Goal: Task Accomplishment & Management: Complete application form

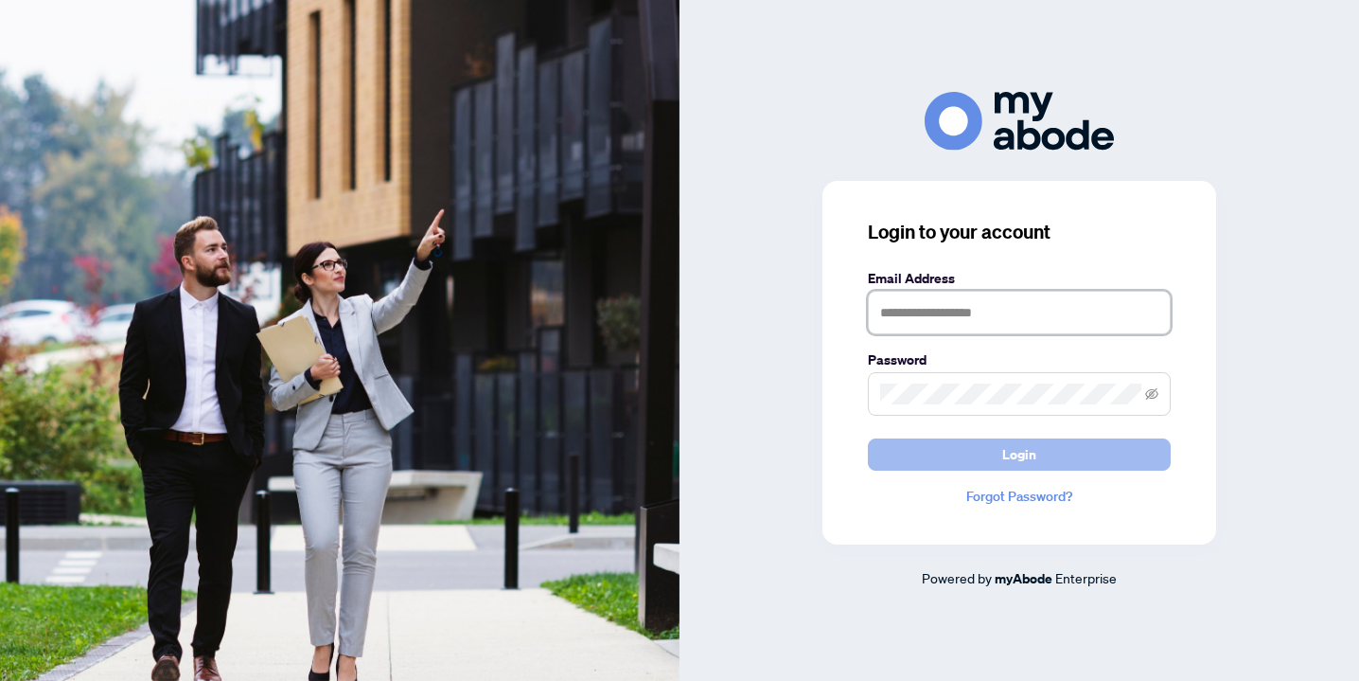
type input "**********"
click at [1002, 462] on span "Login" at bounding box center [1019, 454] width 34 height 30
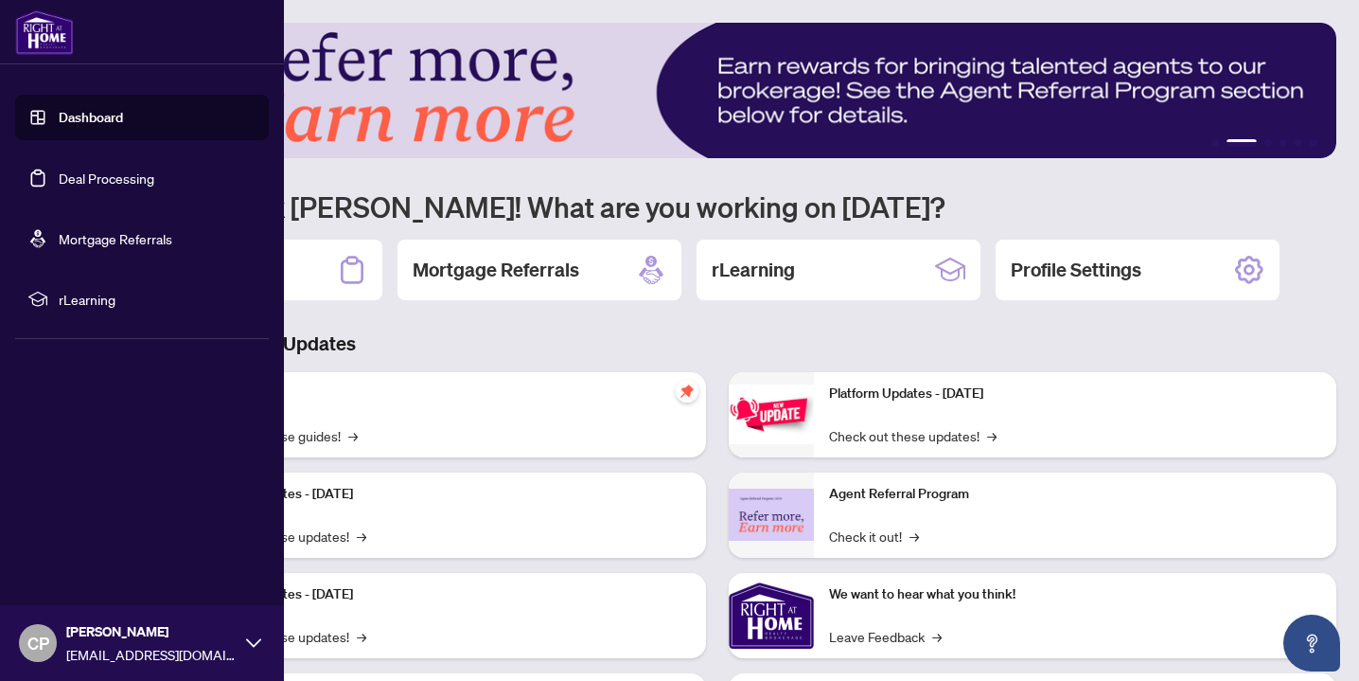
click at [63, 182] on link "Deal Processing" at bounding box center [107, 177] width 96 height 17
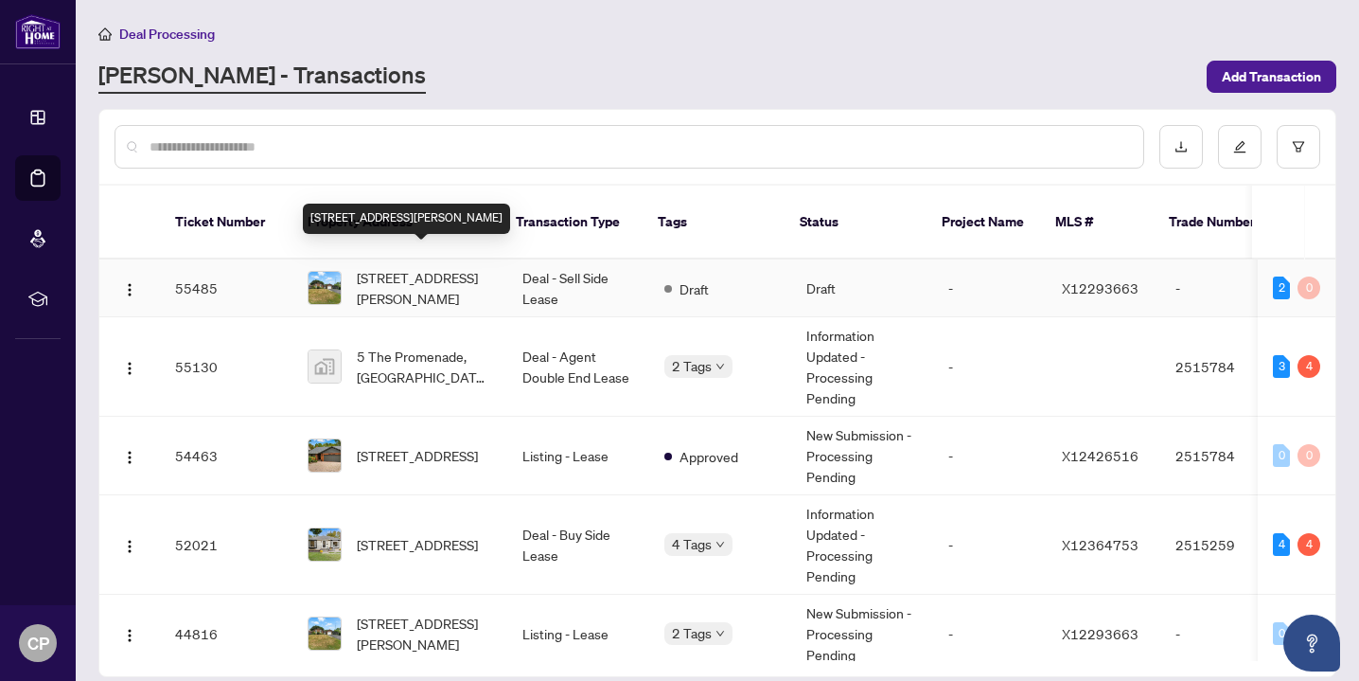
click at [399, 267] on span "[STREET_ADDRESS][PERSON_NAME]" at bounding box center [424, 288] width 135 height 42
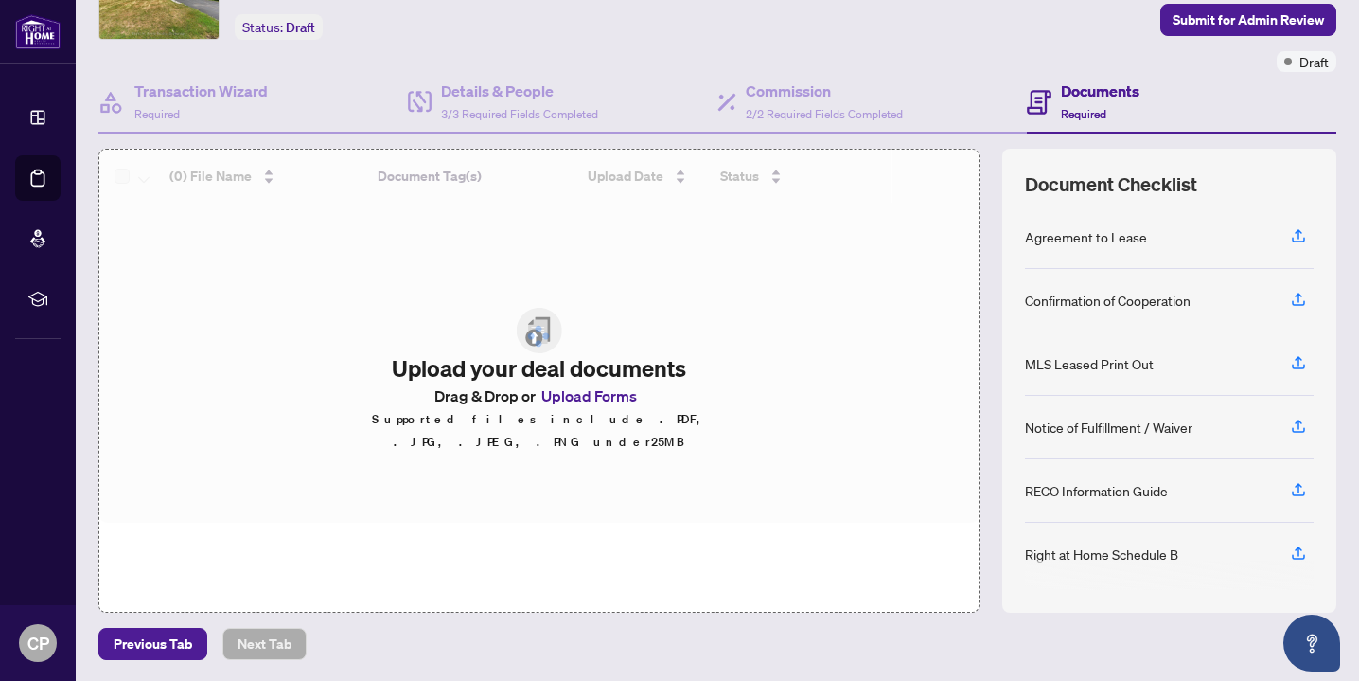
scroll to position [3, 0]
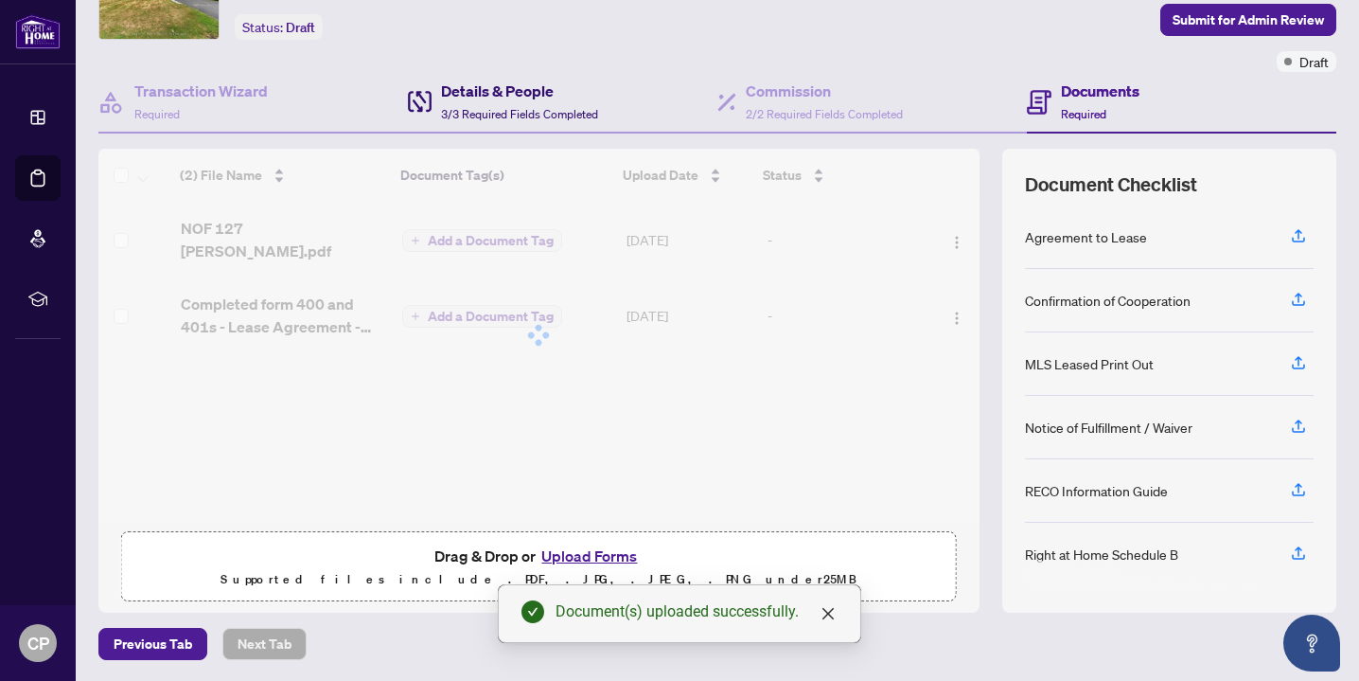
click at [475, 107] on span "3/3 Required Fields Completed" at bounding box center [519, 114] width 157 height 14
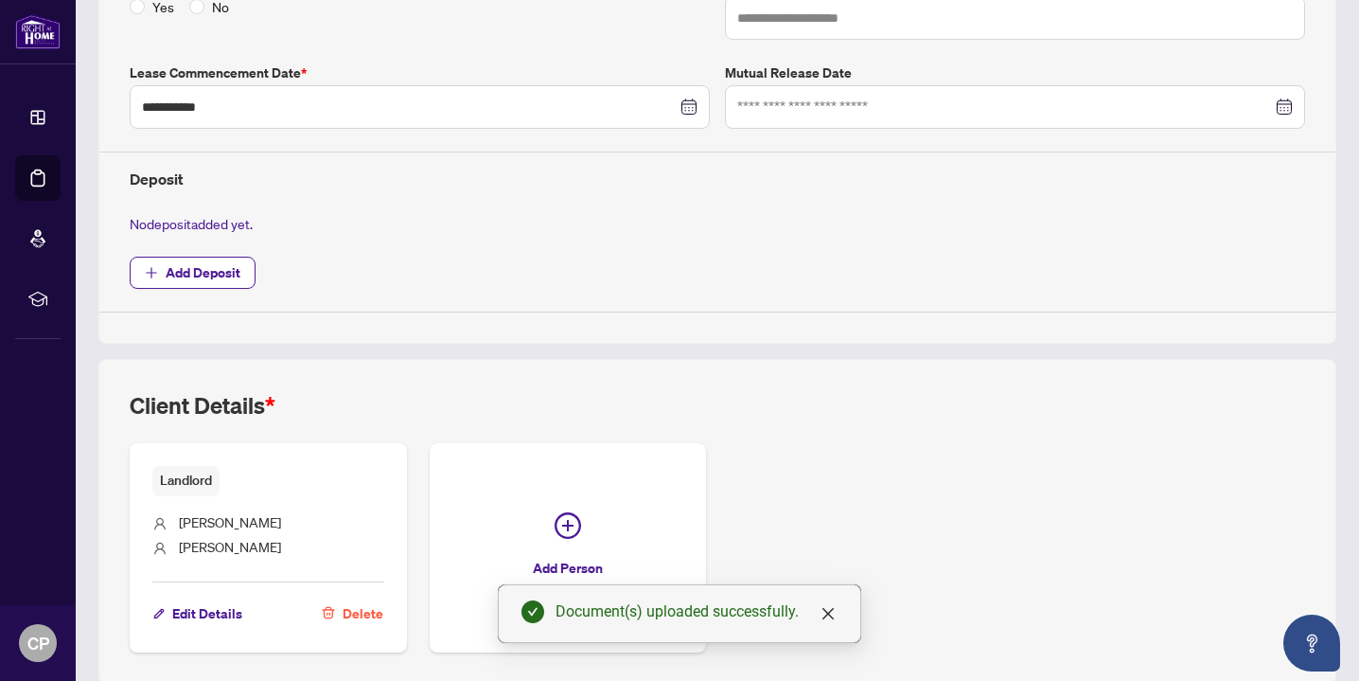
scroll to position [561, 0]
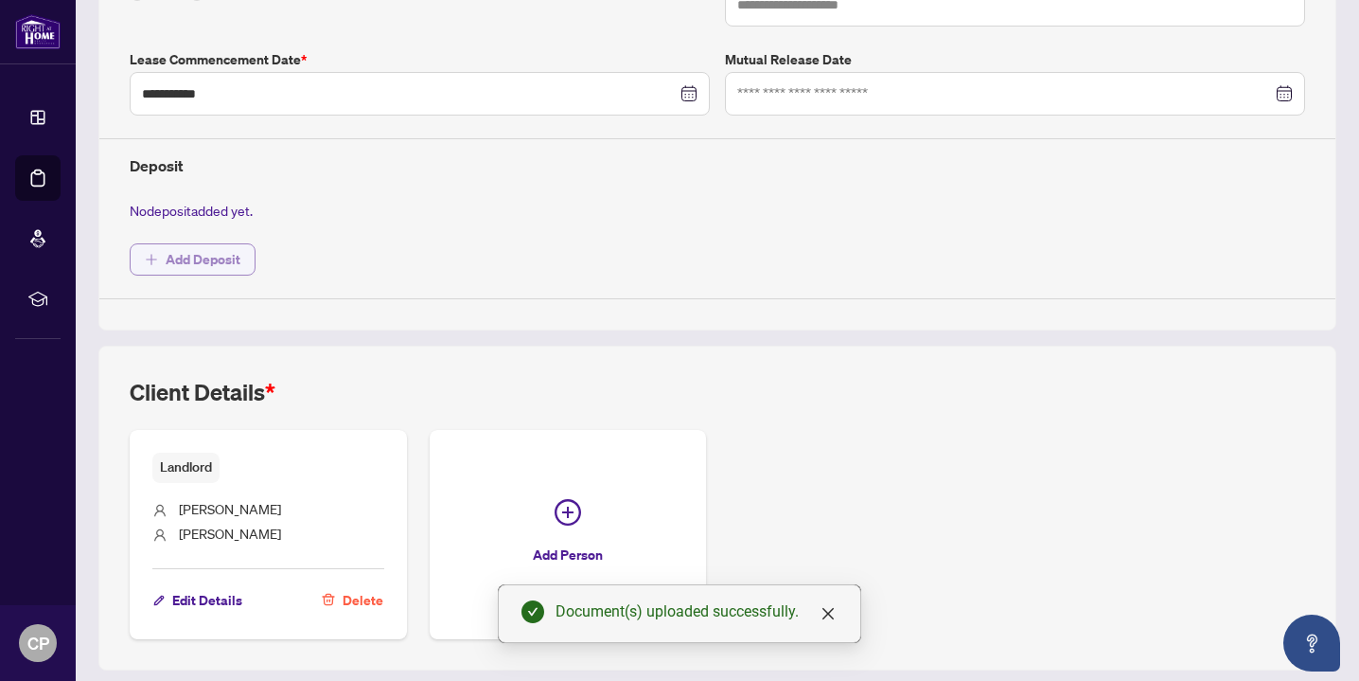
click at [217, 245] on span "Add Deposit" at bounding box center [203, 259] width 75 height 30
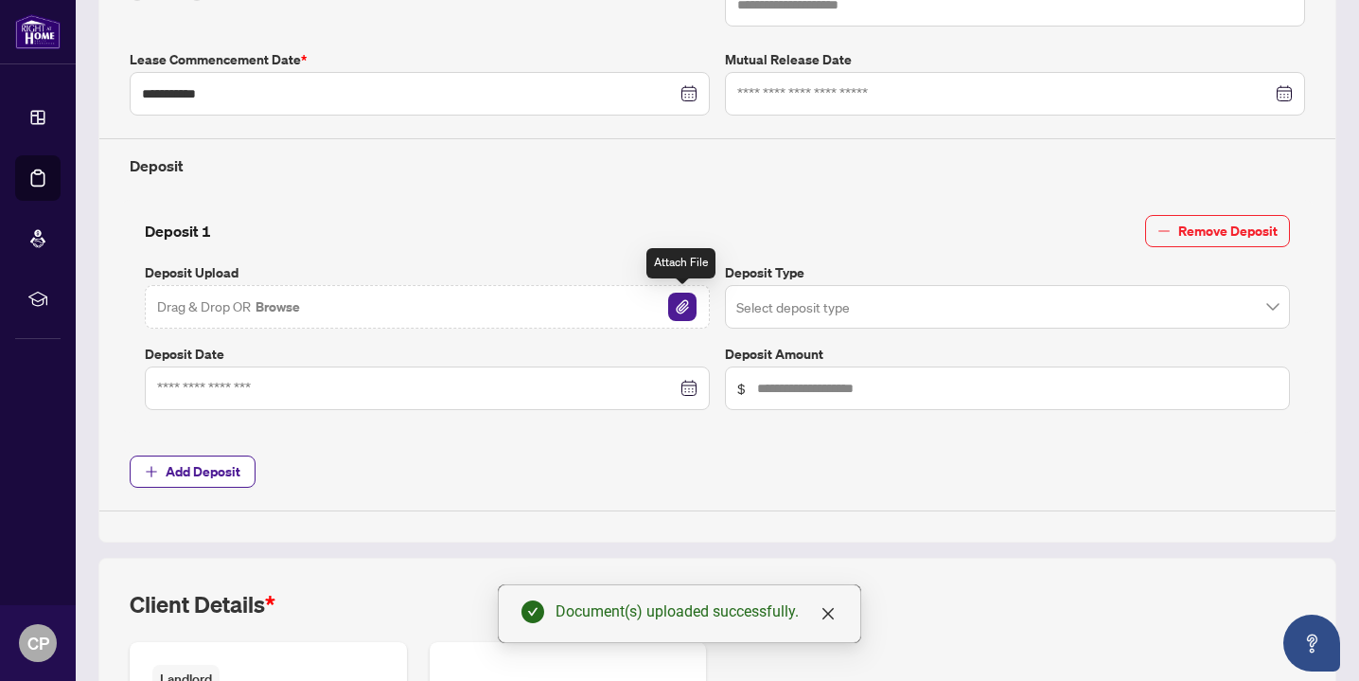
click at [678, 288] on div "Drag & Drop OR Browse" at bounding box center [427, 307] width 565 height 44
click at [681, 296] on img "button" at bounding box center [682, 307] width 28 height 28
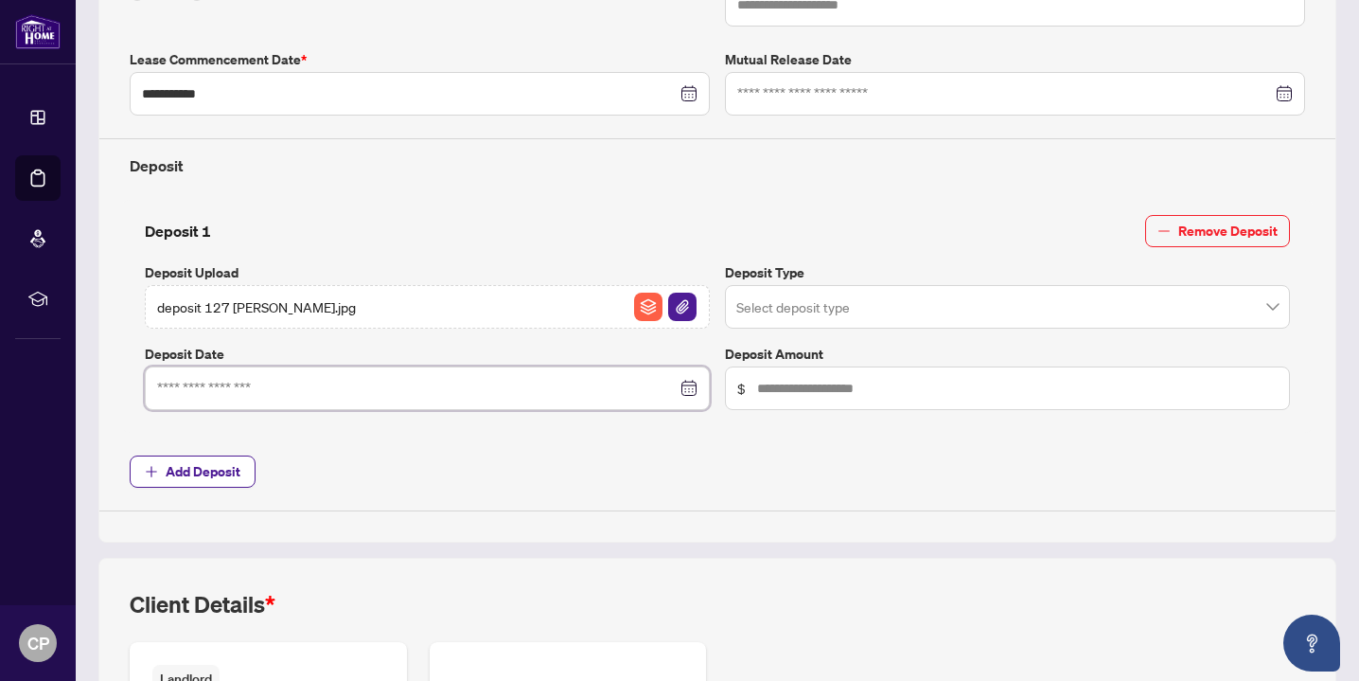
click at [249, 391] on input at bounding box center [417, 388] width 520 height 21
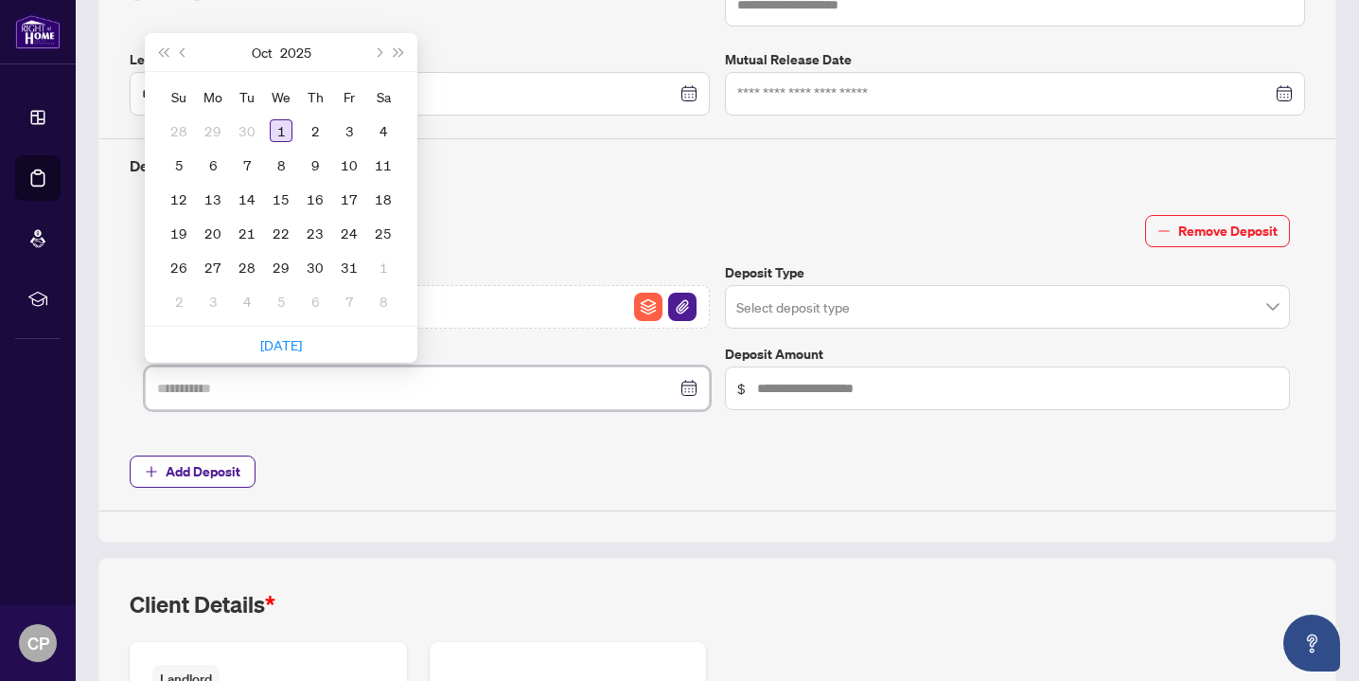
type input "**********"
click at [283, 132] on div "1" at bounding box center [281, 130] width 23 height 23
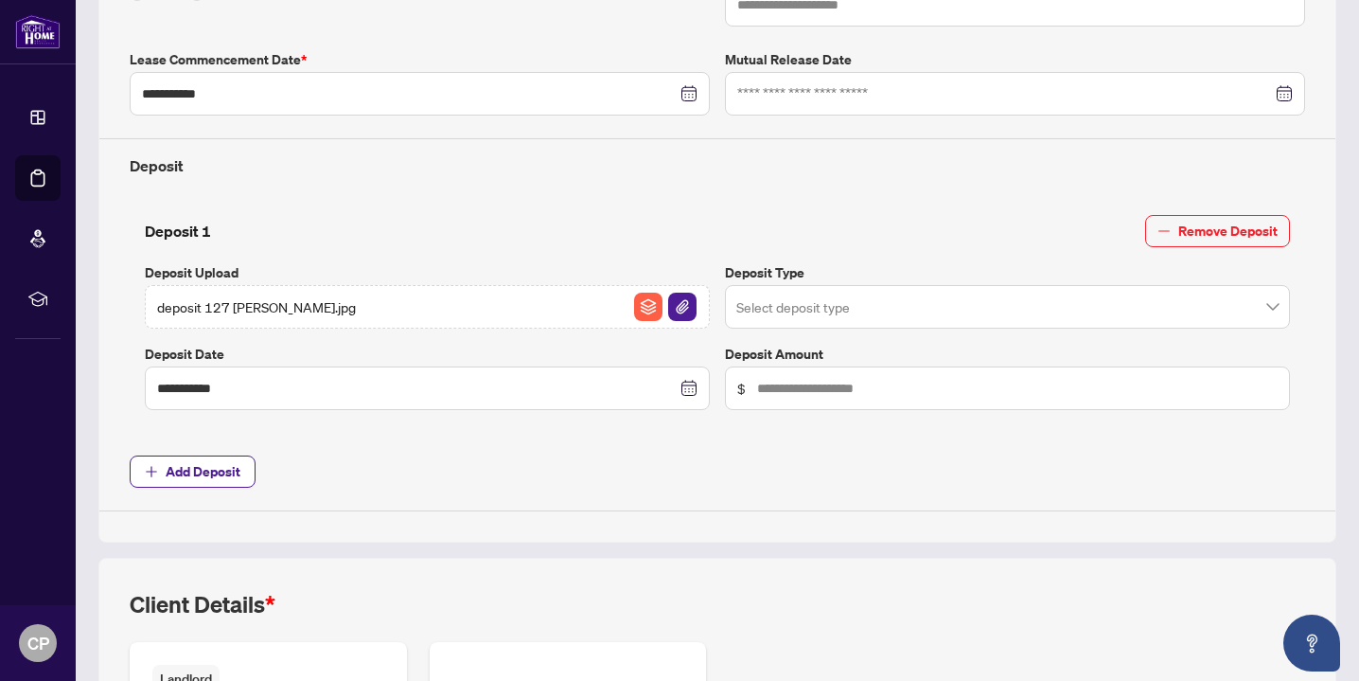
click at [789, 301] on input "search" at bounding box center [998, 310] width 525 height 42
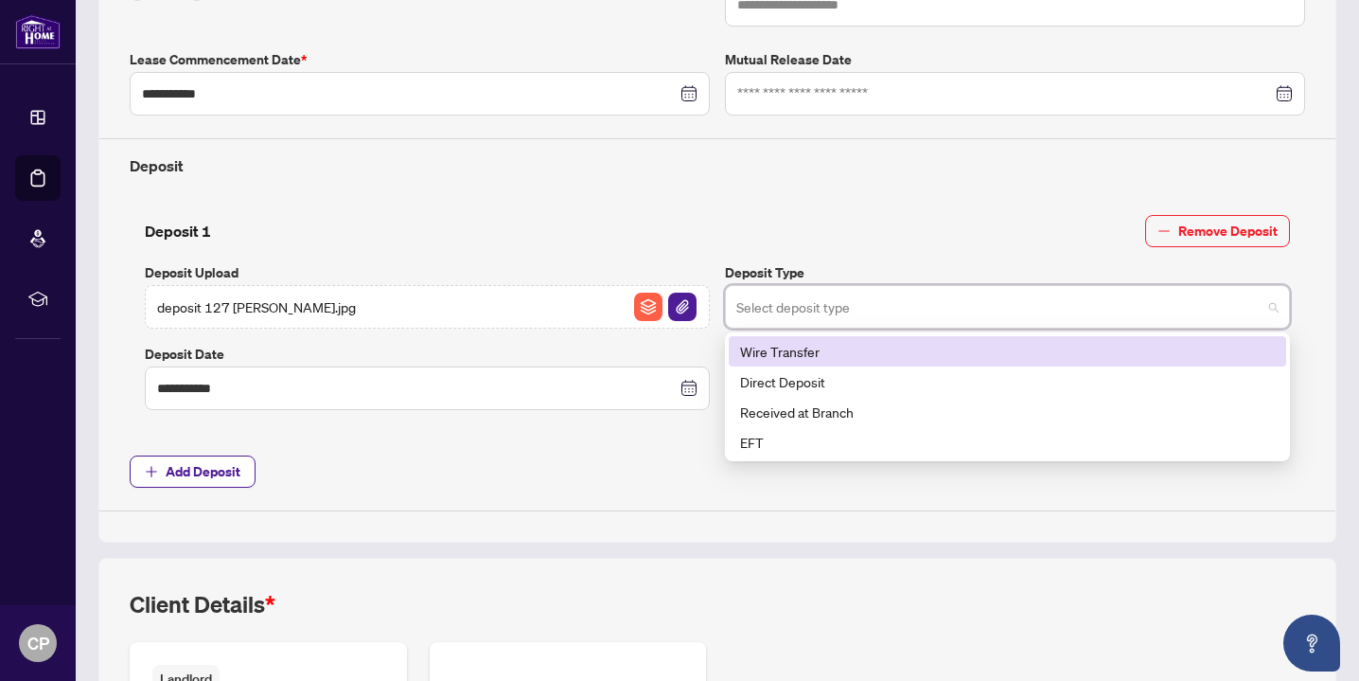
click at [805, 343] on div "Wire Transfer" at bounding box center [1007, 351] width 535 height 21
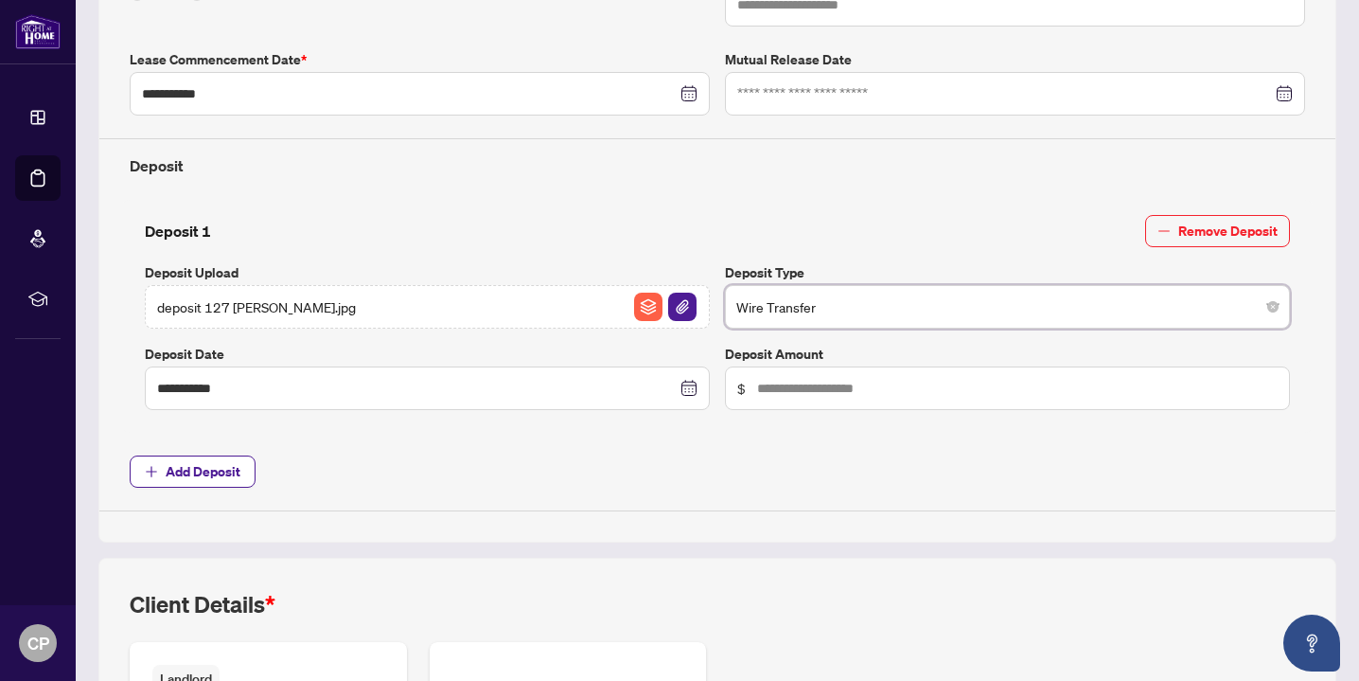
click at [842, 397] on span "$" at bounding box center [1007, 388] width 565 height 44
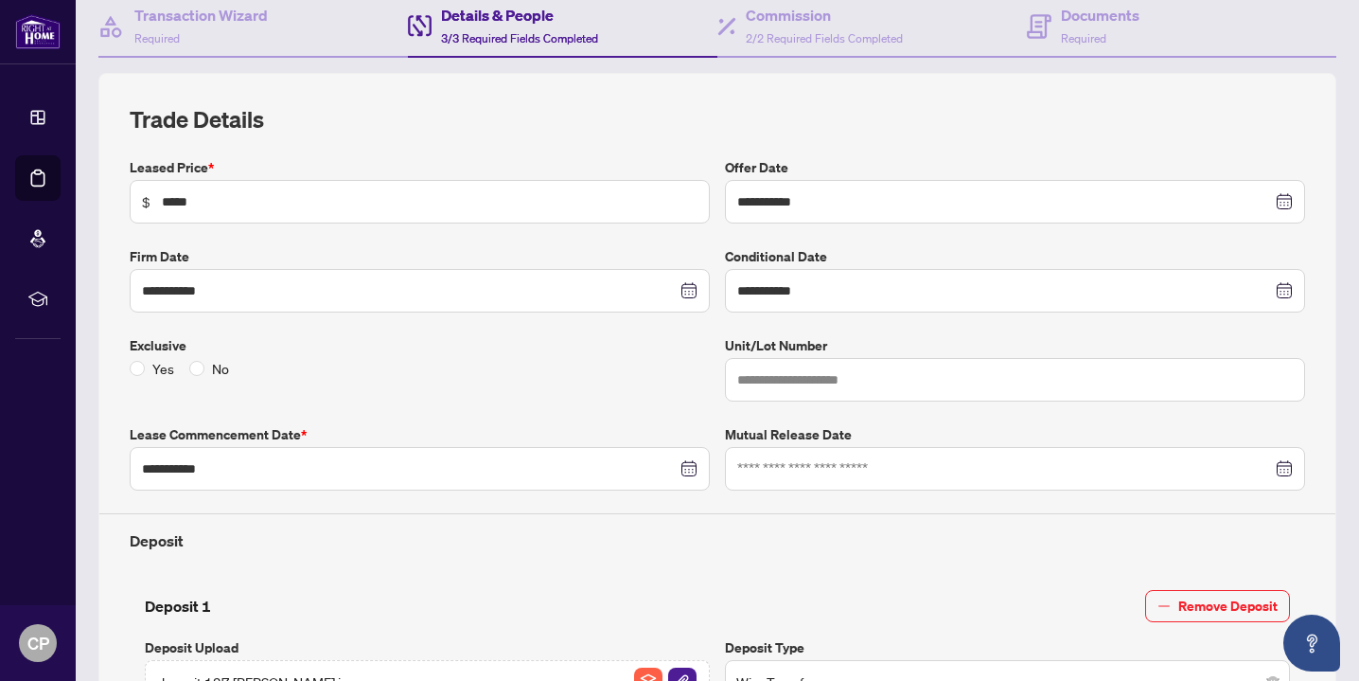
scroll to position [0, 0]
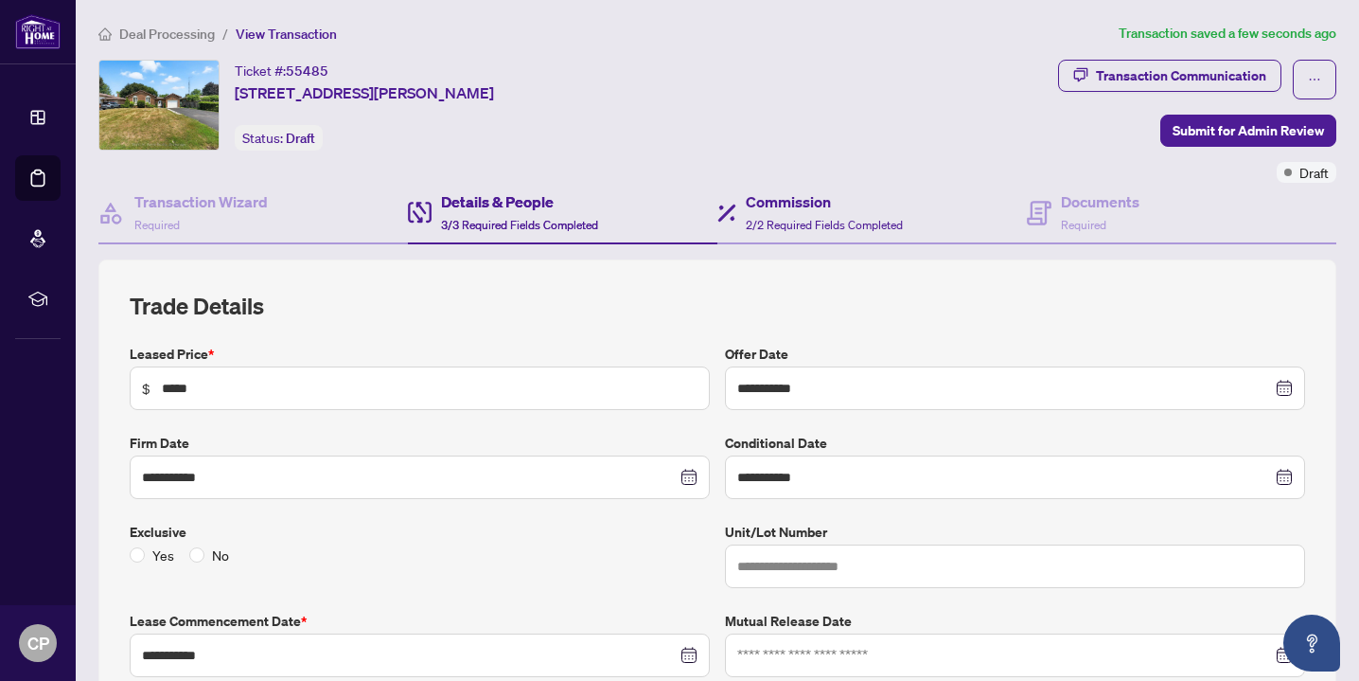
type input "*****"
click at [789, 218] on span "2/2 Required Fields Completed" at bounding box center [824, 225] width 157 height 14
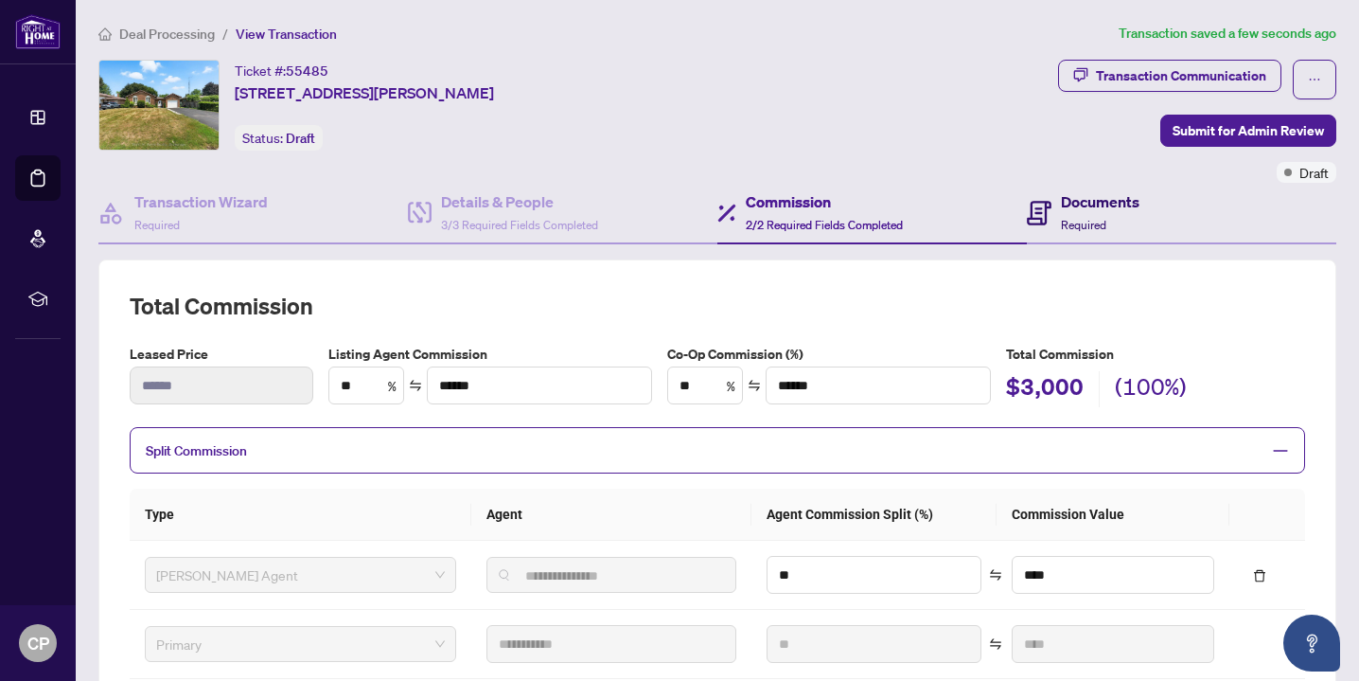
click at [1095, 205] on h4 "Documents" at bounding box center [1100, 201] width 79 height 23
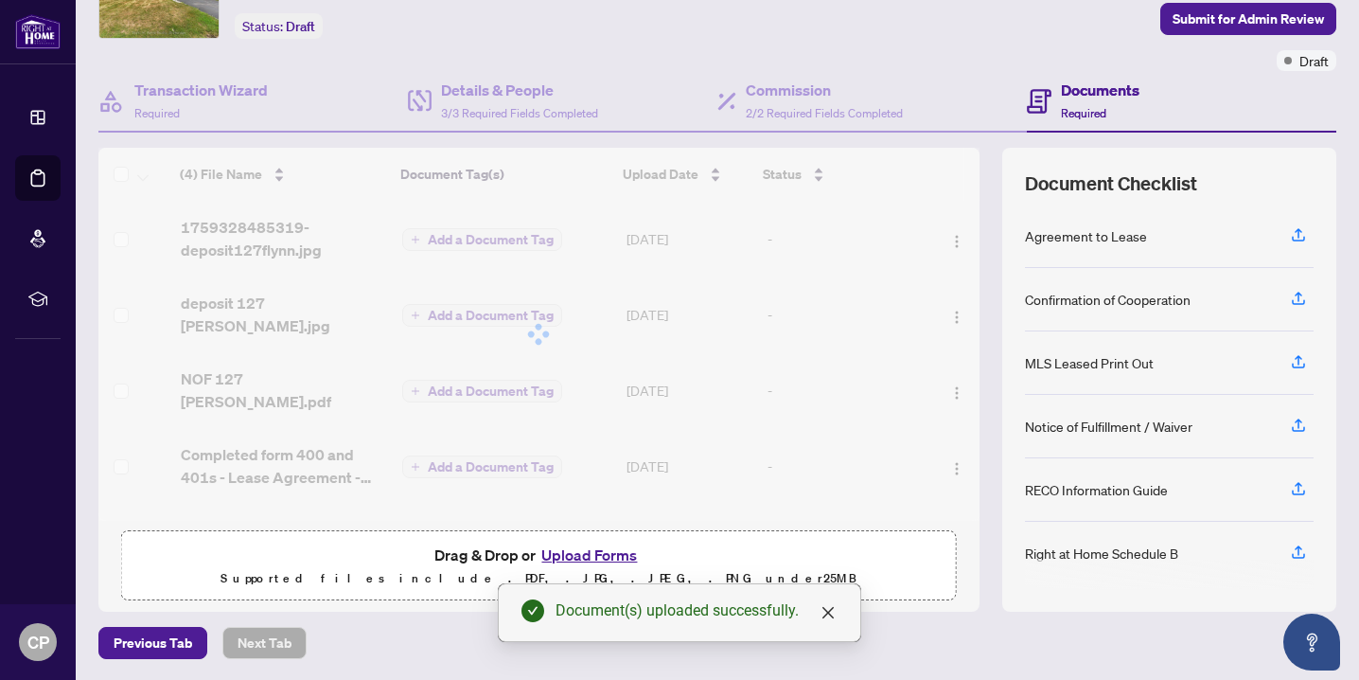
scroll to position [27, 0]
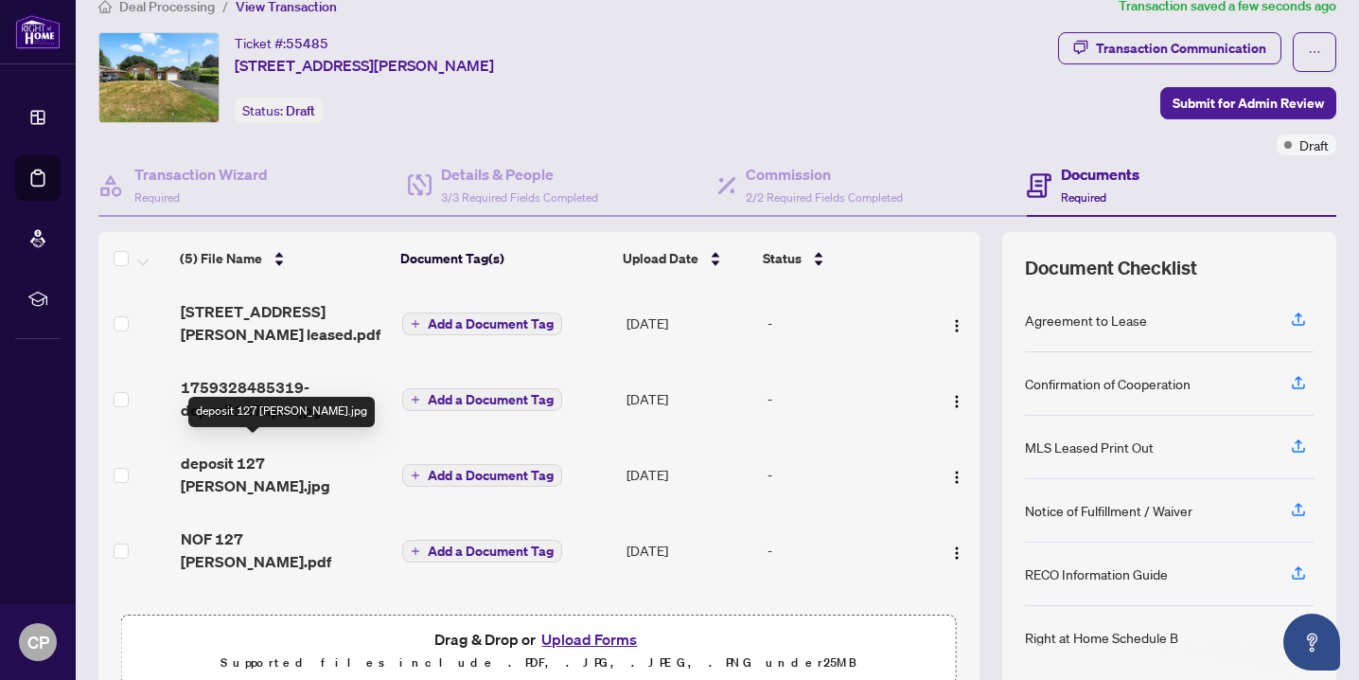
click at [271, 452] on span "deposit 127 flynn.jpg" at bounding box center [284, 474] width 206 height 45
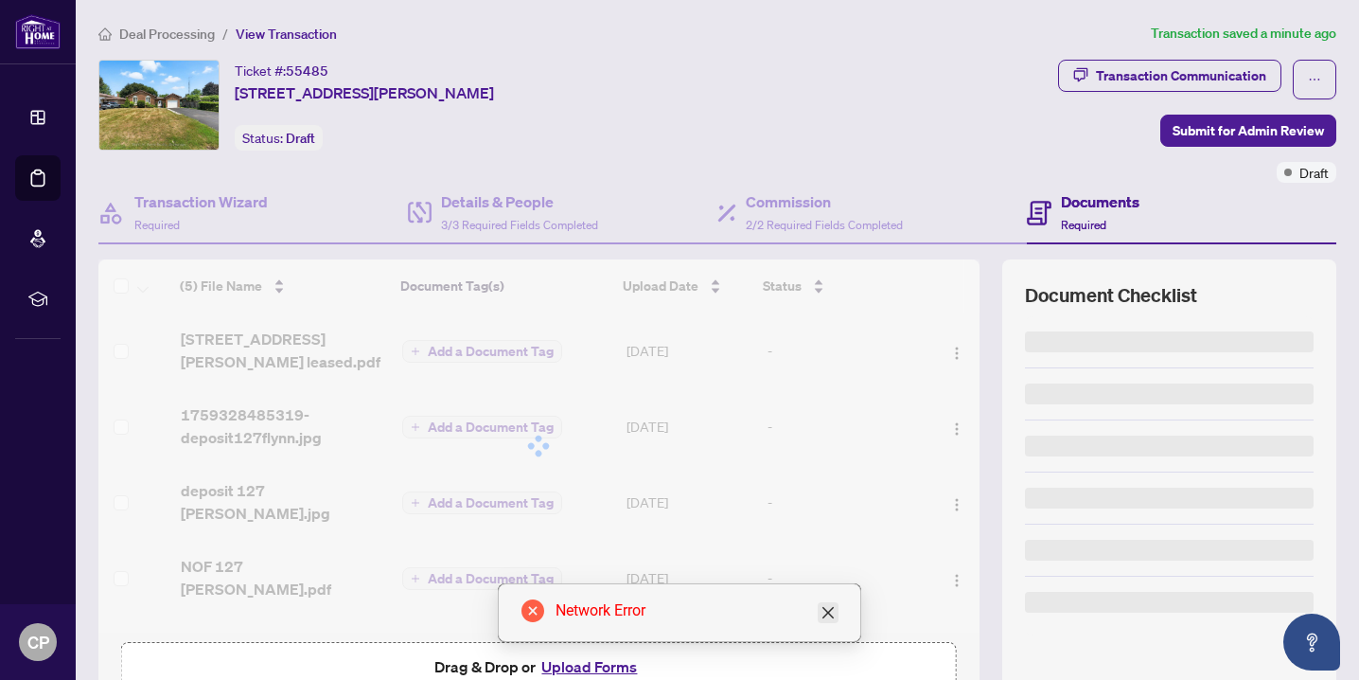
click at [829, 607] on icon "close" at bounding box center [828, 612] width 15 height 15
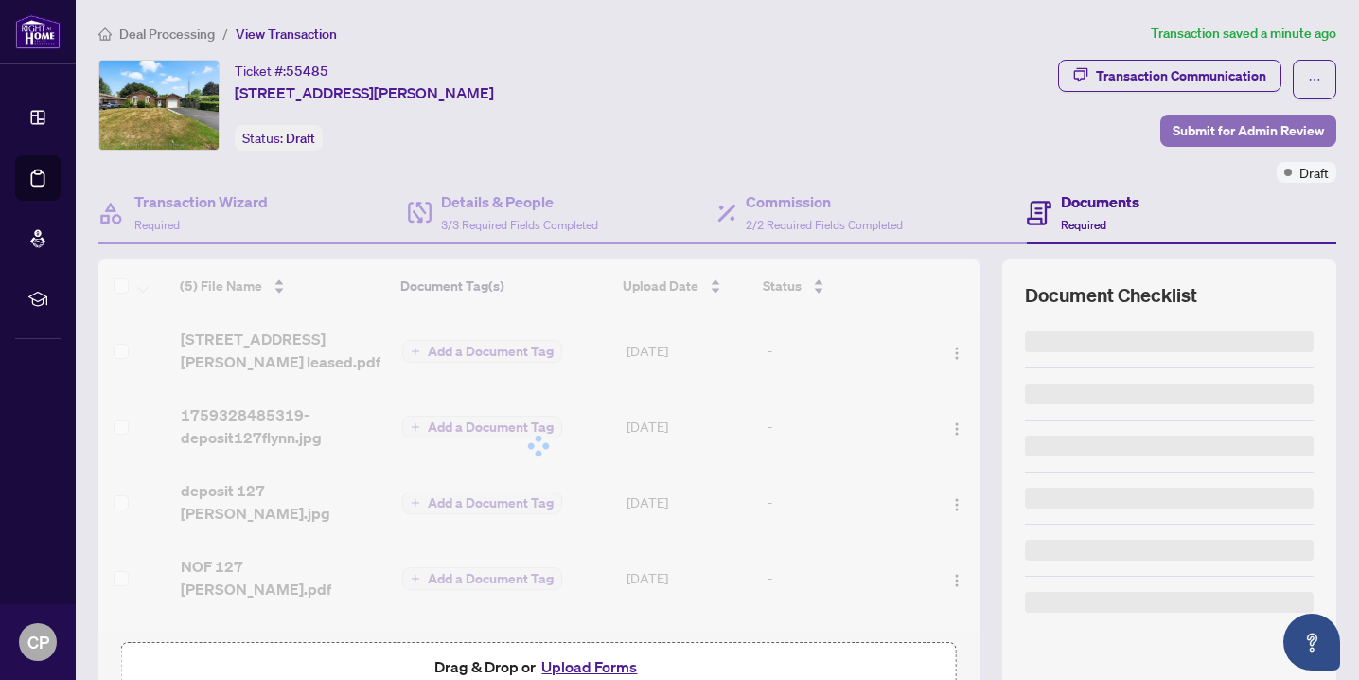
click at [1197, 137] on span "Submit for Admin Review" at bounding box center [1248, 130] width 151 height 30
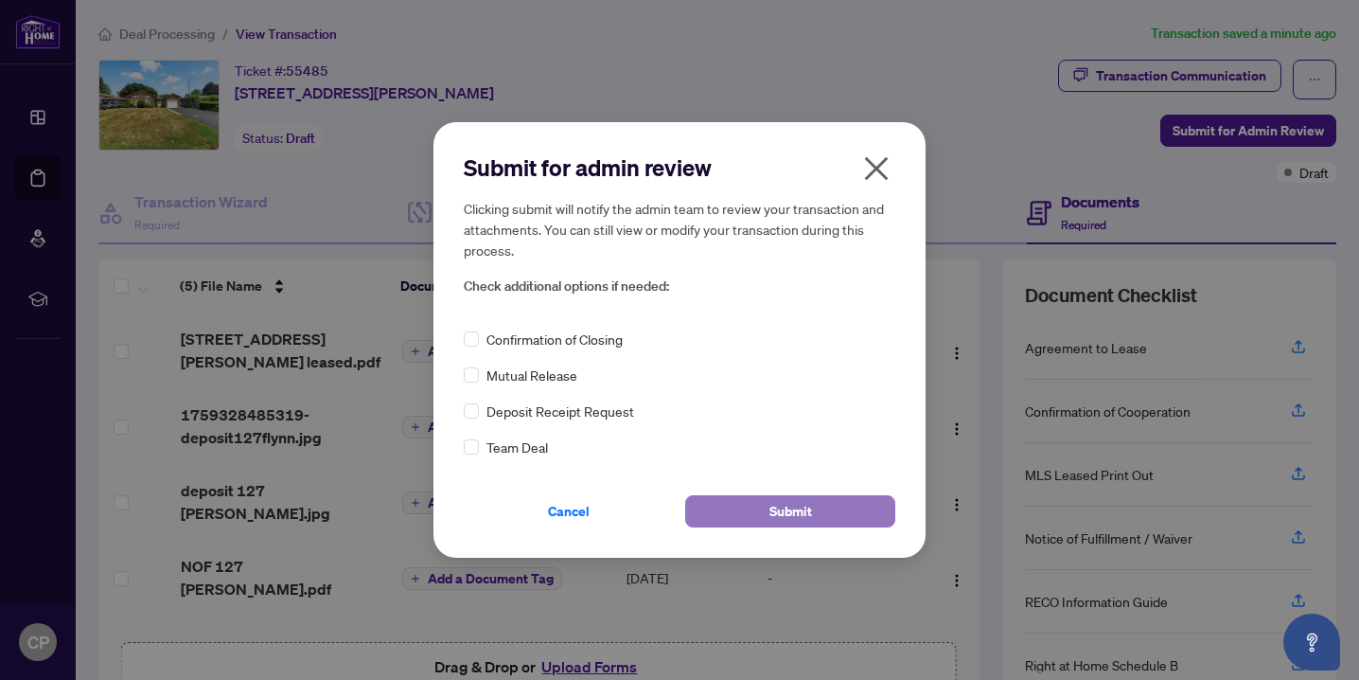
click at [781, 504] on span "Submit" at bounding box center [791, 511] width 43 height 30
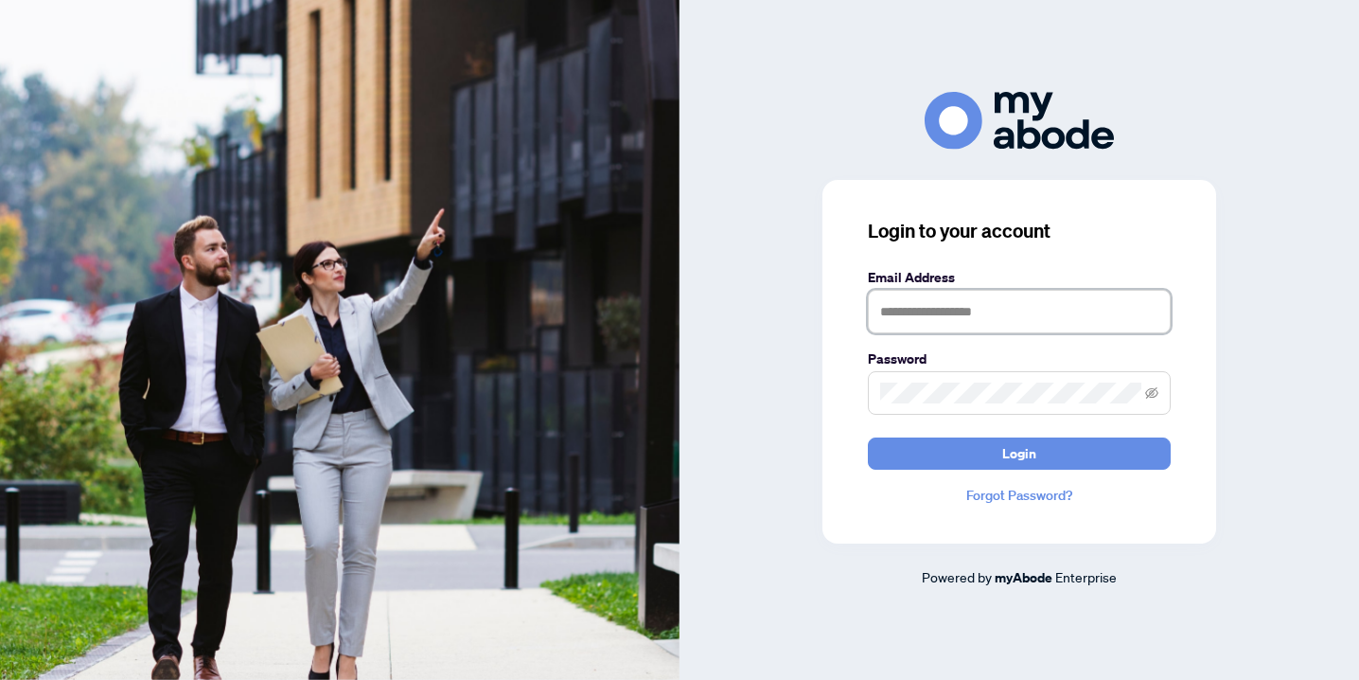
type input "**********"
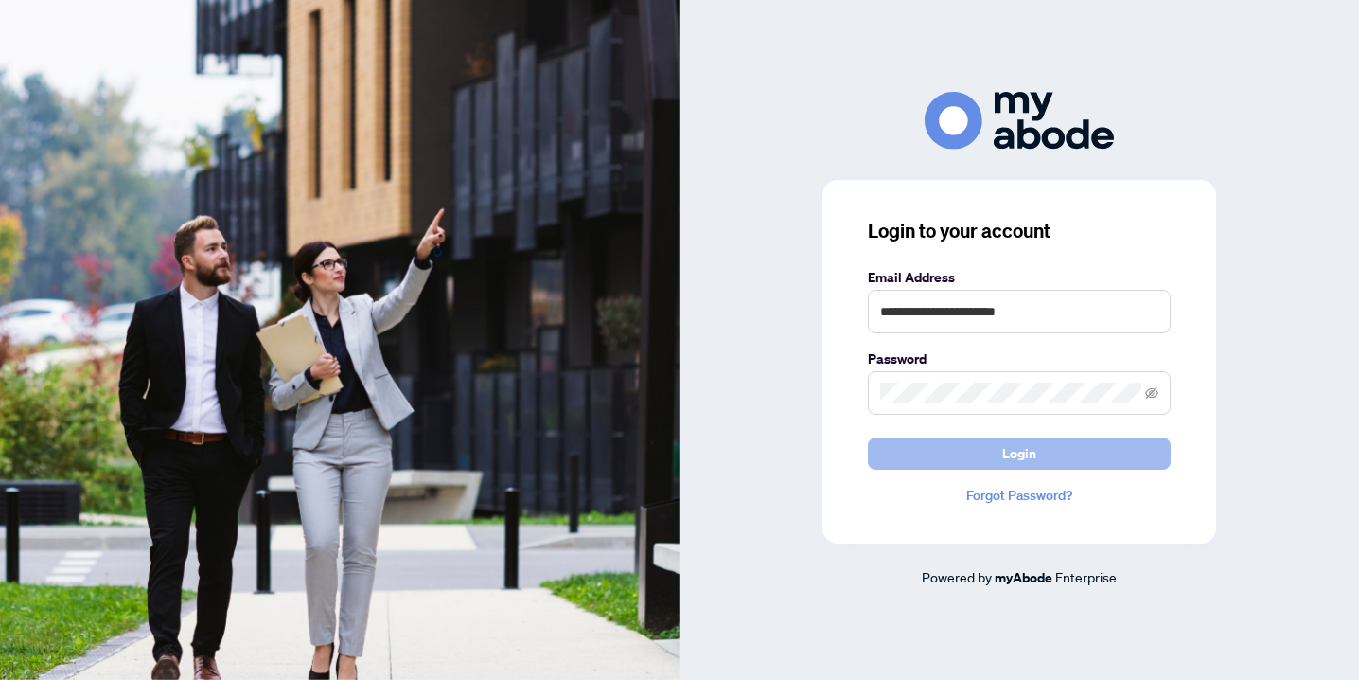
click at [927, 443] on button "Login" at bounding box center [1019, 453] width 303 height 32
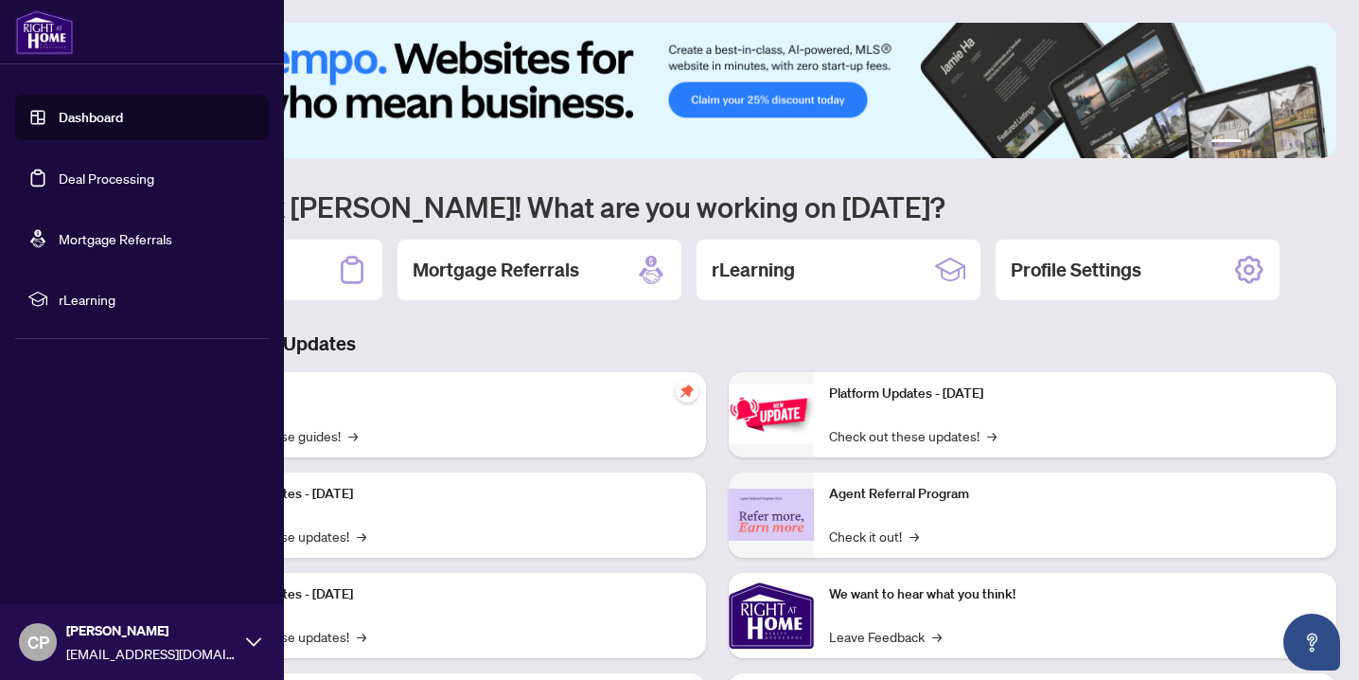
click at [78, 183] on link "Deal Processing" at bounding box center [107, 177] width 96 height 17
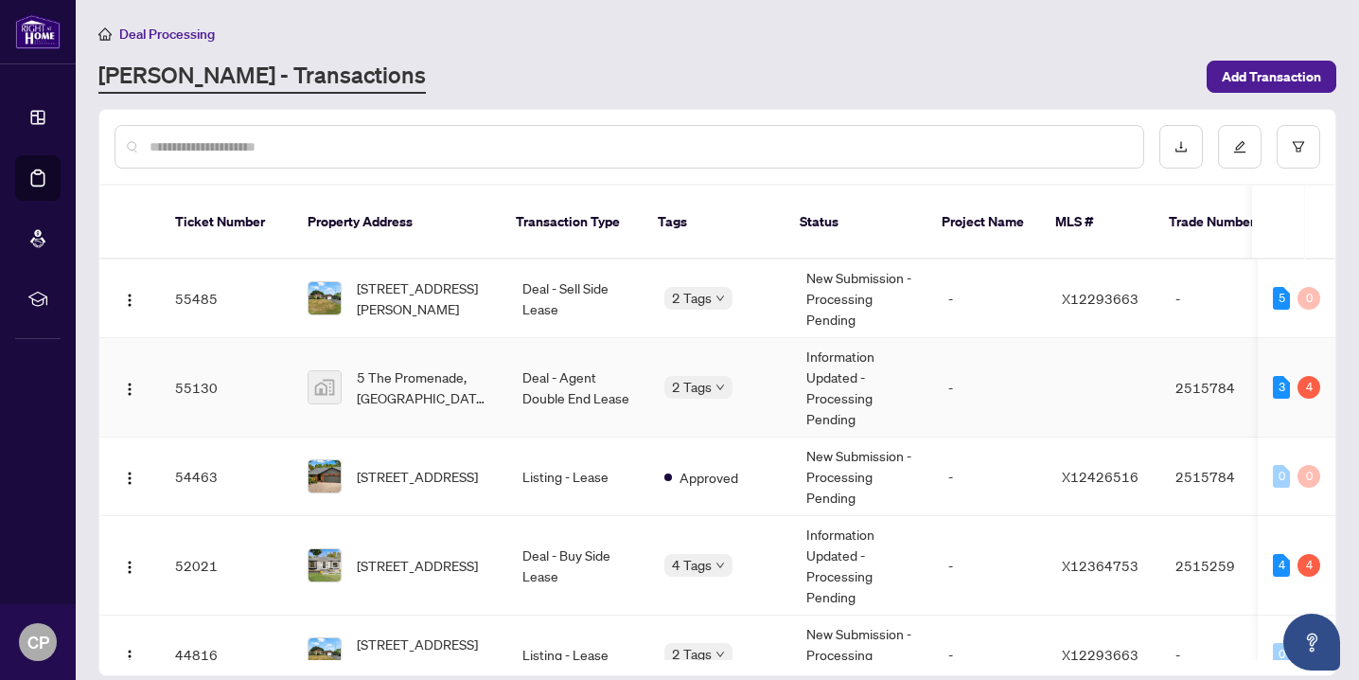
click at [345, 366] on div "5 The Promenade, [GEOGRAPHIC_DATA], [GEOGRAPHIC_DATA], [GEOGRAPHIC_DATA]" at bounding box center [400, 387] width 185 height 42
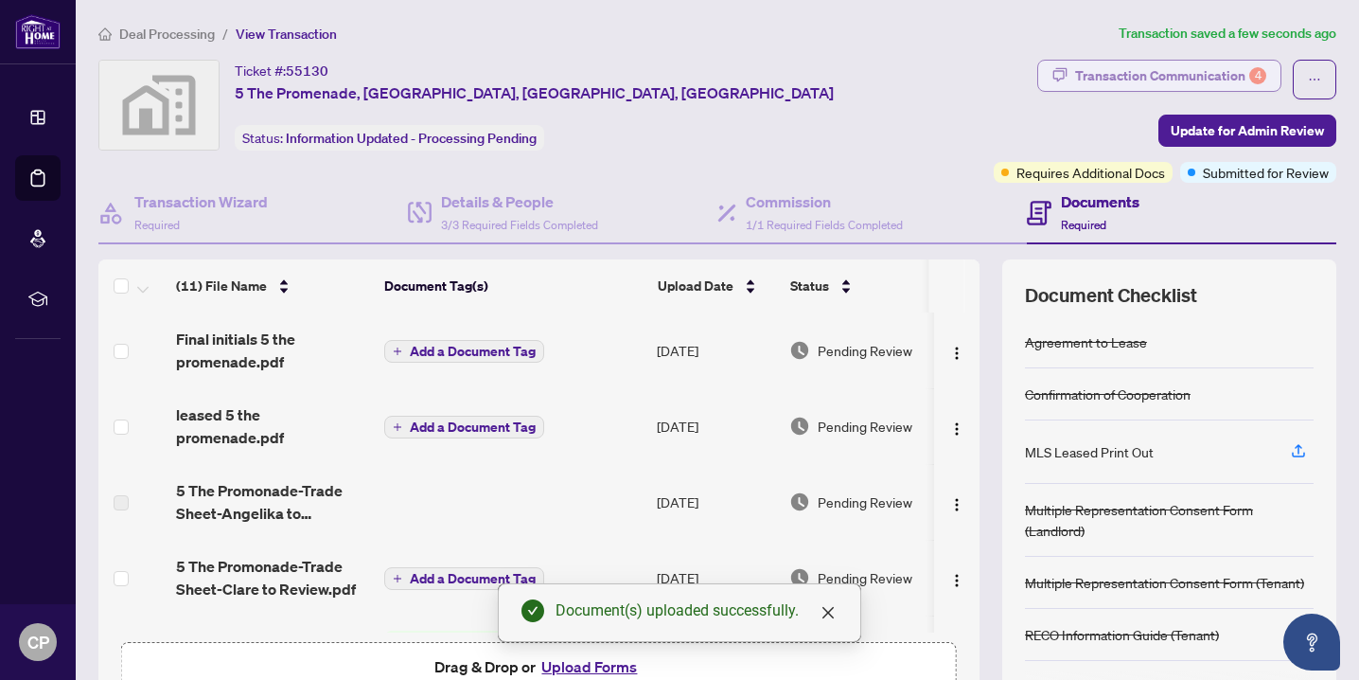
click at [1229, 62] on div "Transaction Communication 4" at bounding box center [1170, 76] width 191 height 30
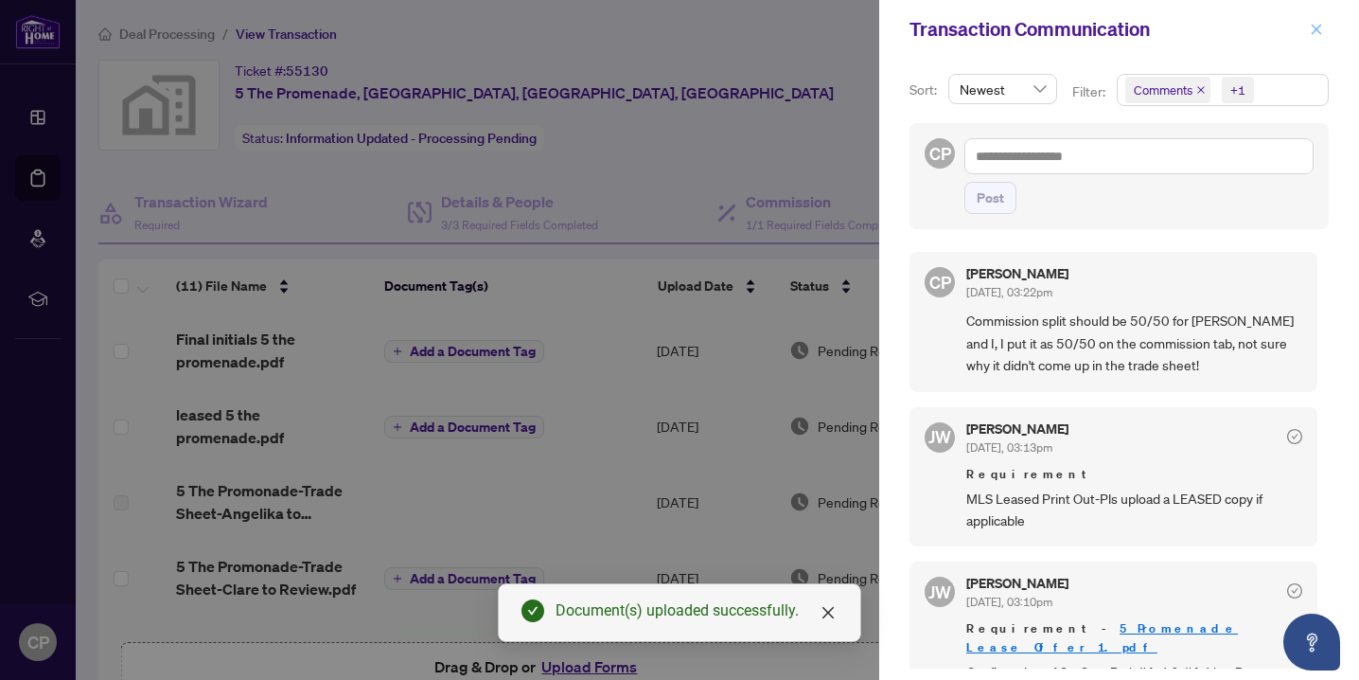
click at [1311, 33] on icon "close" at bounding box center [1316, 29] width 13 height 13
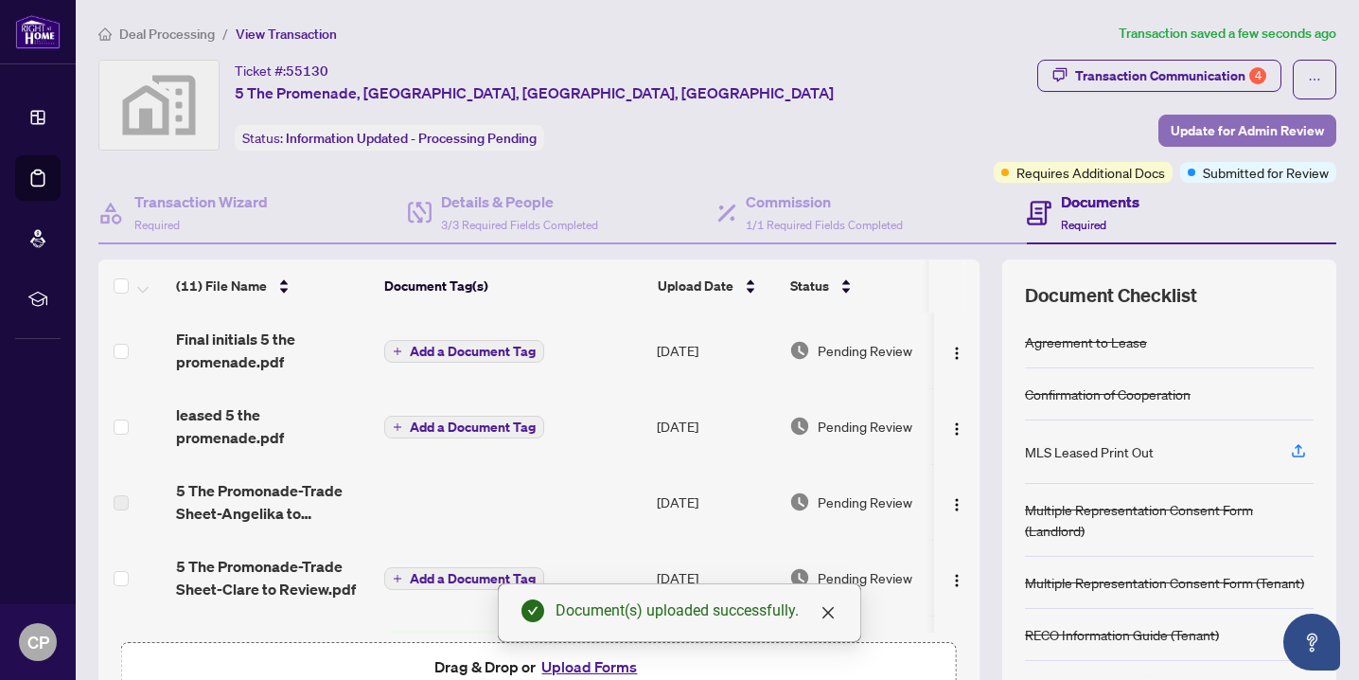
click at [1249, 126] on span "Update for Admin Review" at bounding box center [1247, 130] width 153 height 30
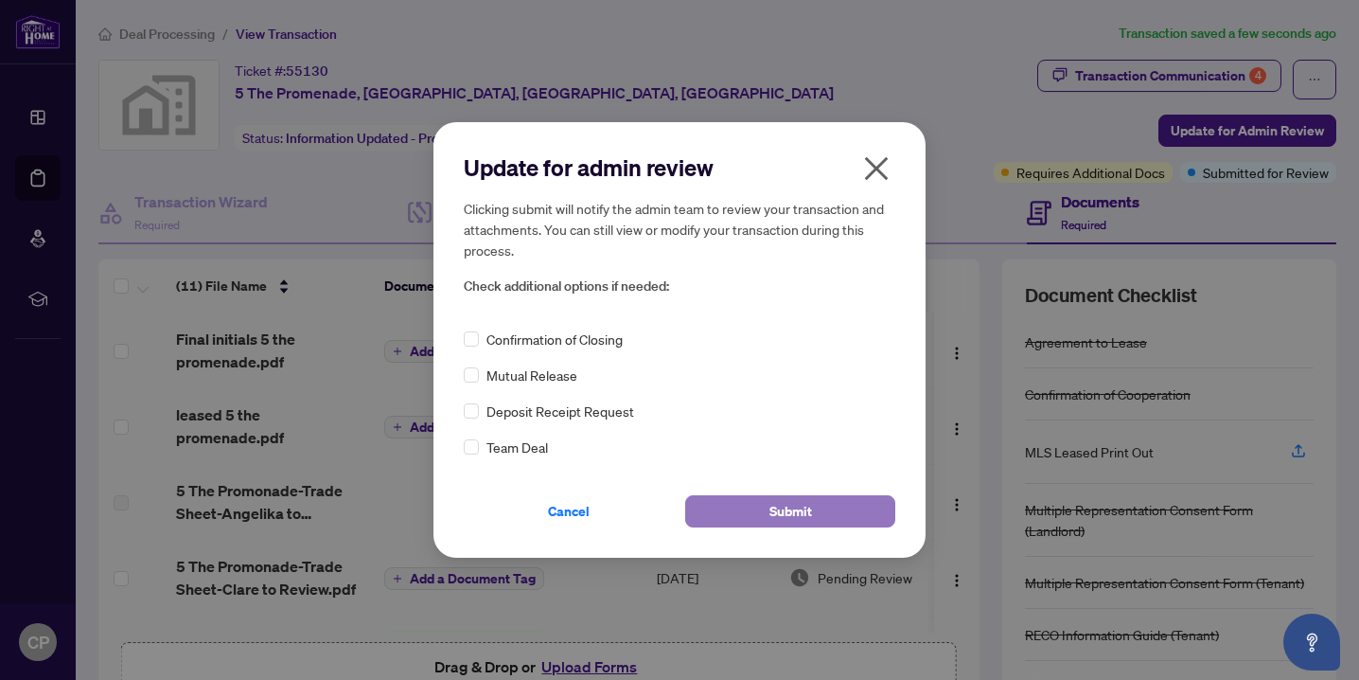
click at [761, 517] on button "Submit" at bounding box center [790, 511] width 210 height 32
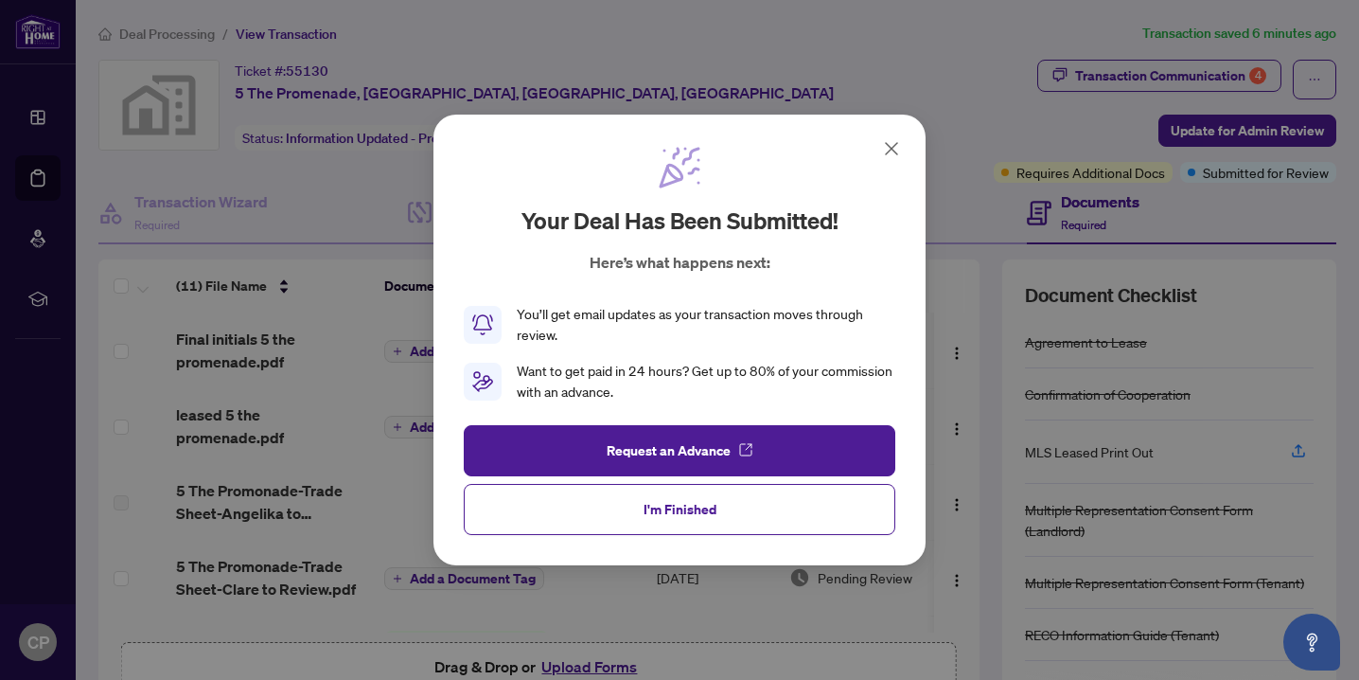
click at [897, 150] on icon at bounding box center [891, 148] width 23 height 23
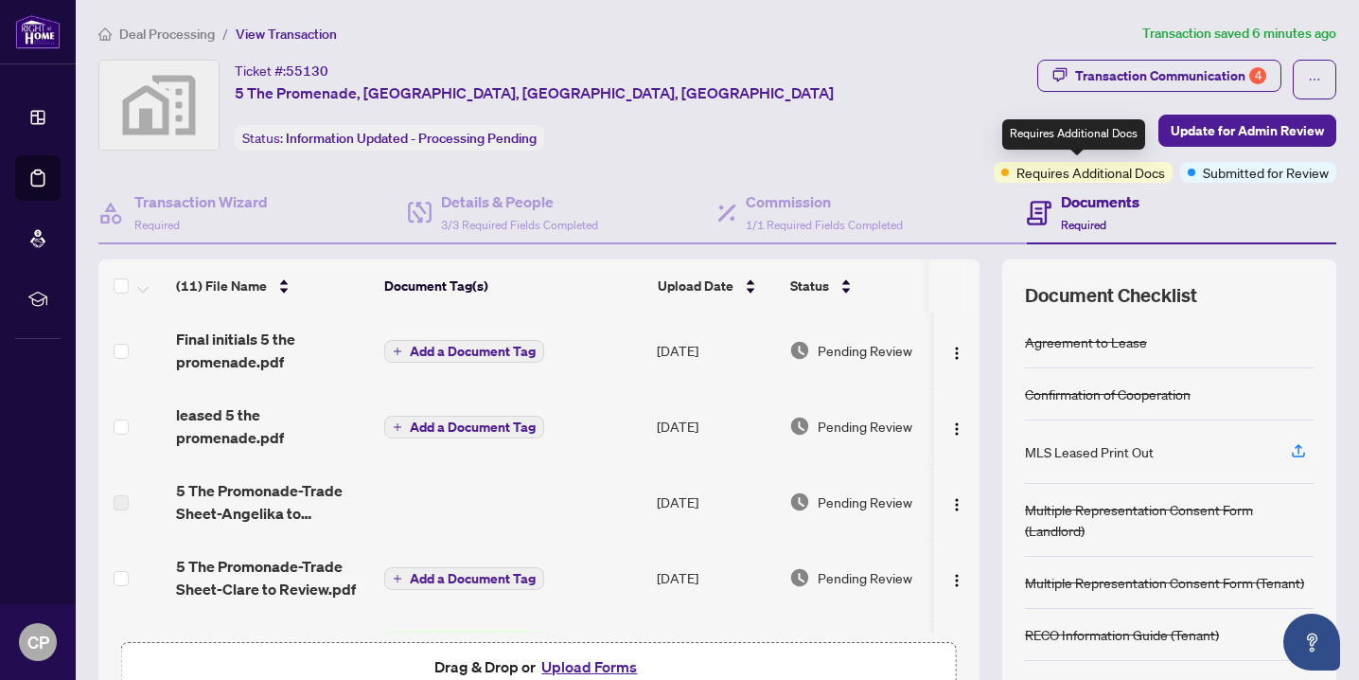
click at [1066, 176] on span "Requires Additional Docs" at bounding box center [1091, 172] width 149 height 21
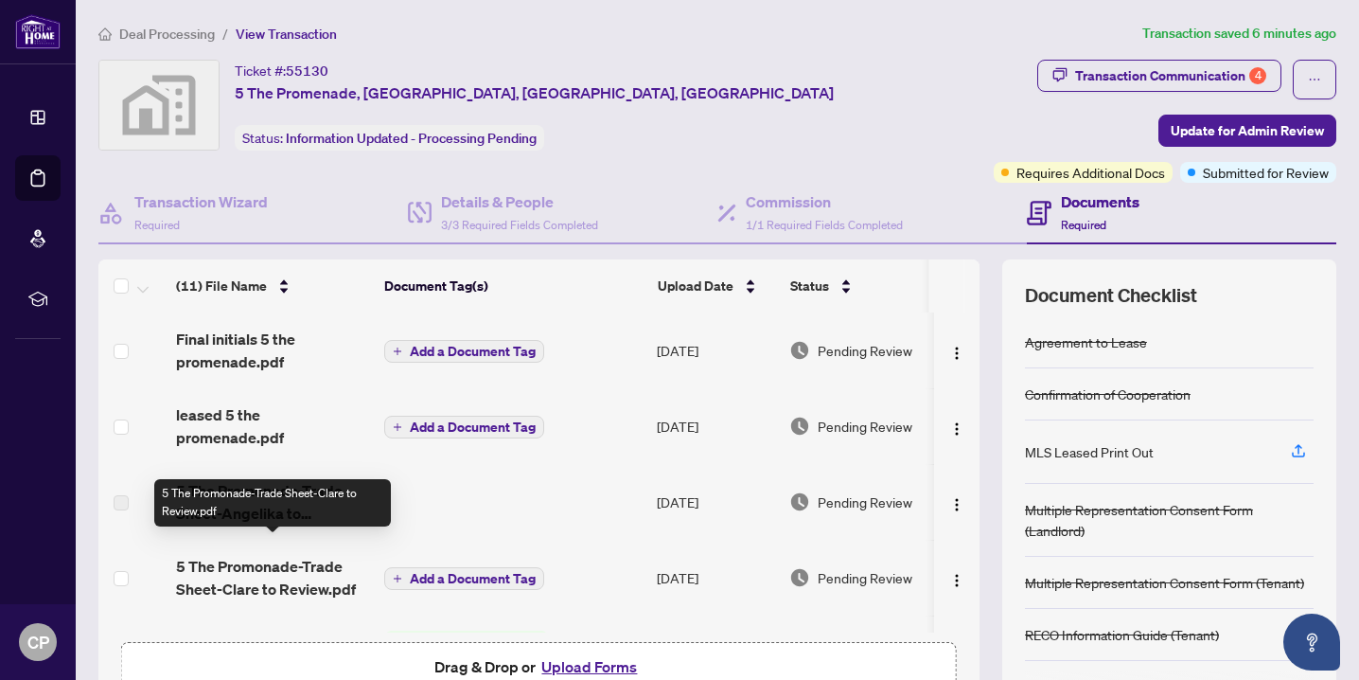
click at [232, 555] on span "5 The Promonade-Trade Sheet-Clare to Review.pdf" at bounding box center [272, 577] width 193 height 45
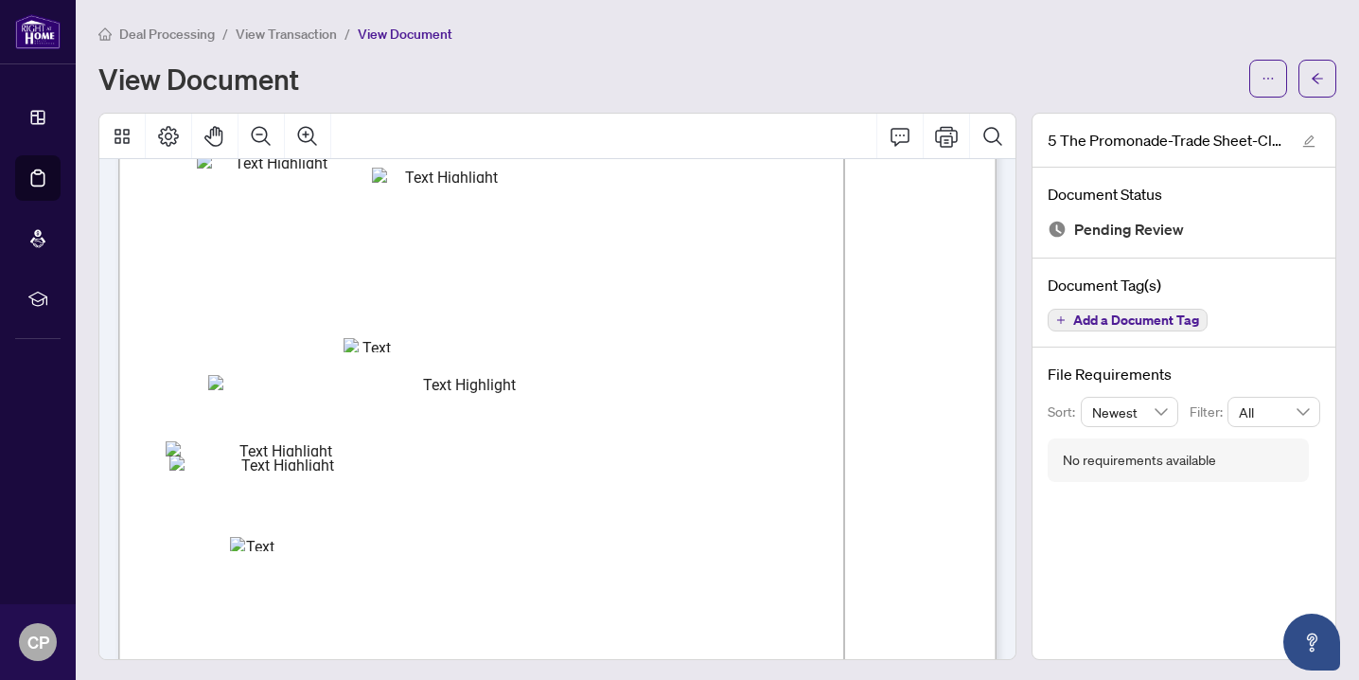
scroll to position [131, 0]
